Goal: Information Seeking & Learning: Learn about a topic

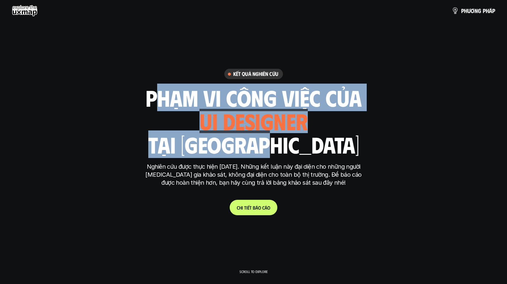
drag, startPoint x: 148, startPoint y: 96, endPoint x: 318, endPoint y: 143, distance: 176.9
click at [318, 143] on div "phạm vi công việc của ui designer ui/ux designer product designer [DEMOGRAPHIC_…" at bounding box center [254, 120] width 216 height 69
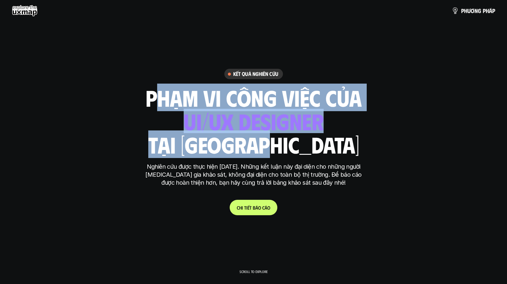
copy div "phạm vi công việc của ui designer ui/ux designer product designer [DEMOGRAPHIC_…"
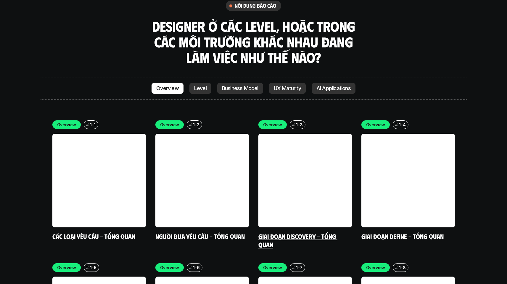
scroll to position [1684, 0]
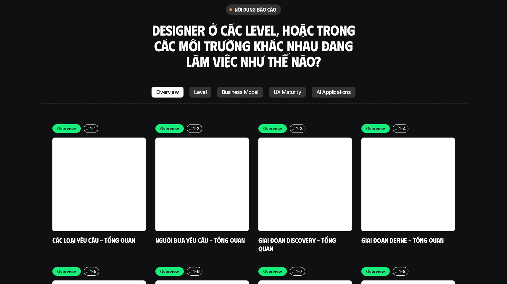
click at [202, 89] on p "Level" at bounding box center [200, 92] width 12 height 6
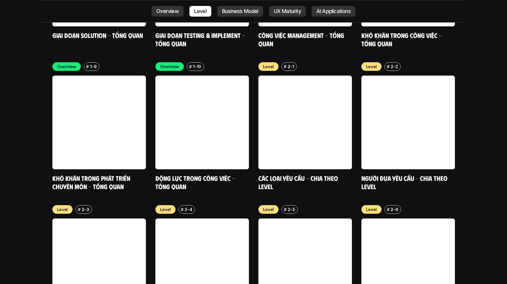
click at [239, 12] on p "Business Model" at bounding box center [240, 11] width 36 height 6
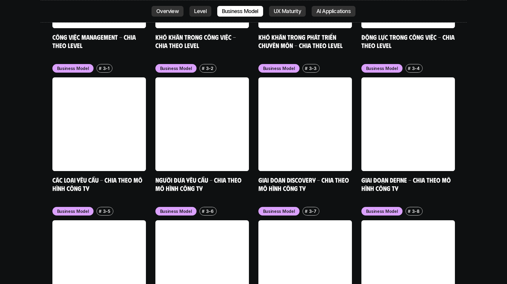
scroll to position [2459, 0]
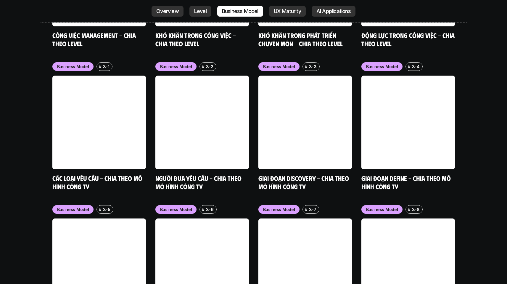
click at [289, 9] on p "UX Maturity" at bounding box center [287, 11] width 27 height 6
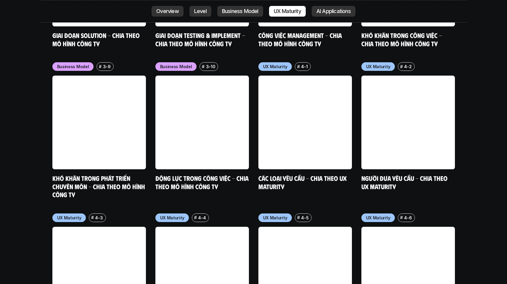
click at [336, 12] on p "AI Applications" at bounding box center [334, 11] width 34 height 6
